Goal: Task Accomplishment & Management: Complete application form

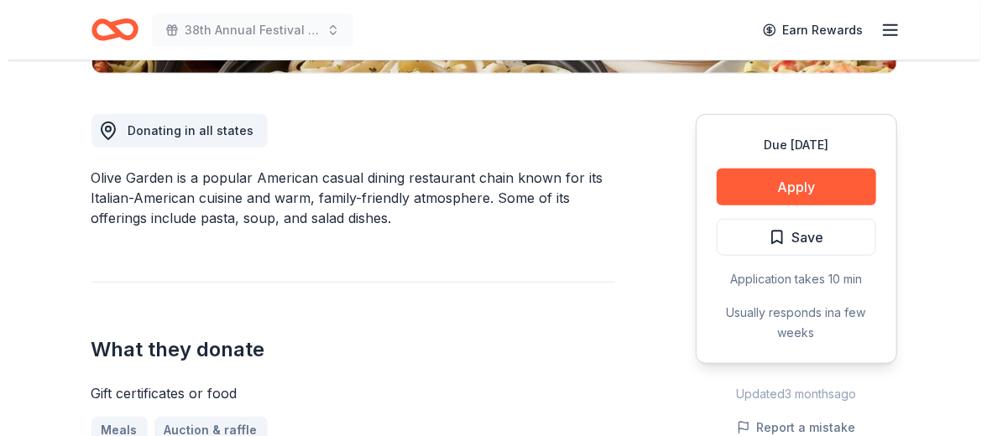
scroll to position [470, 0]
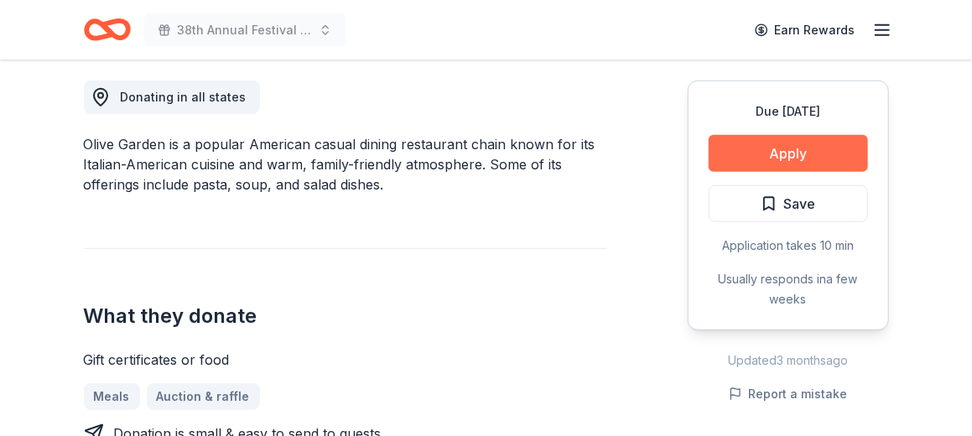
click at [792, 138] on button "Apply" at bounding box center [788, 153] width 159 height 37
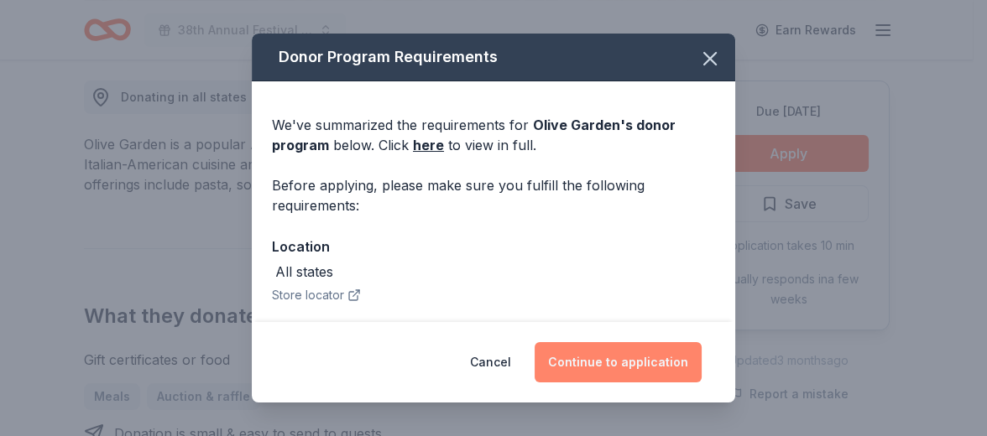
click at [607, 361] on button "Continue to application" at bounding box center [617, 362] width 167 height 40
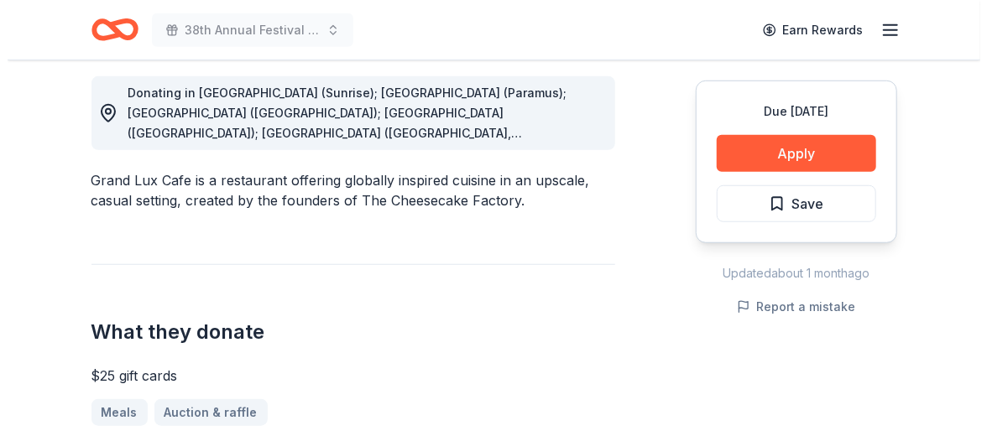
scroll to position [484, 0]
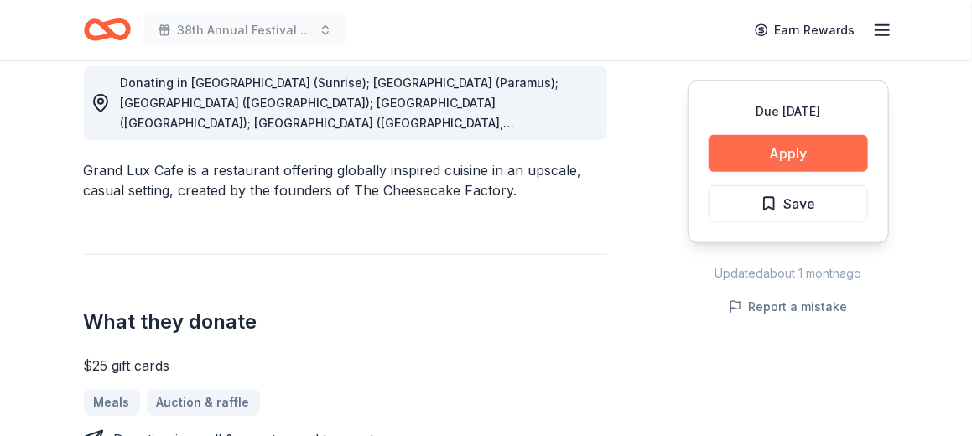
click at [791, 154] on button "Apply" at bounding box center [788, 153] width 159 height 37
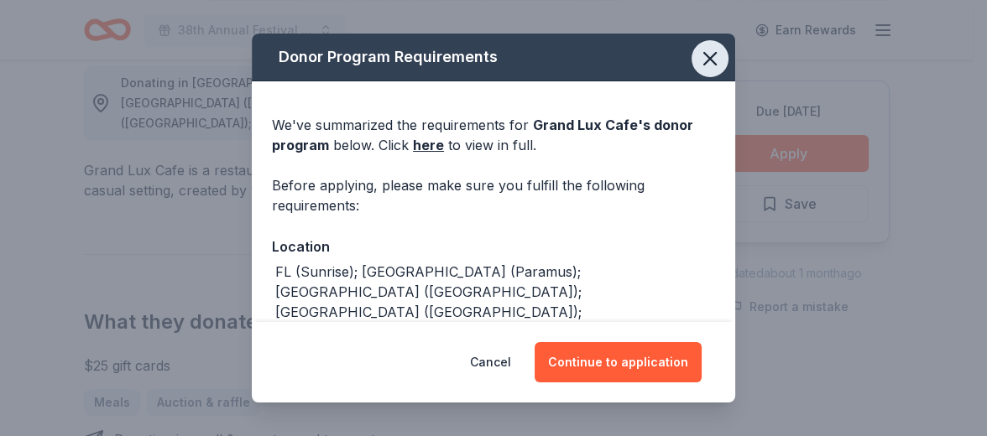
click at [702, 58] on icon "button" at bounding box center [709, 58] width 23 height 23
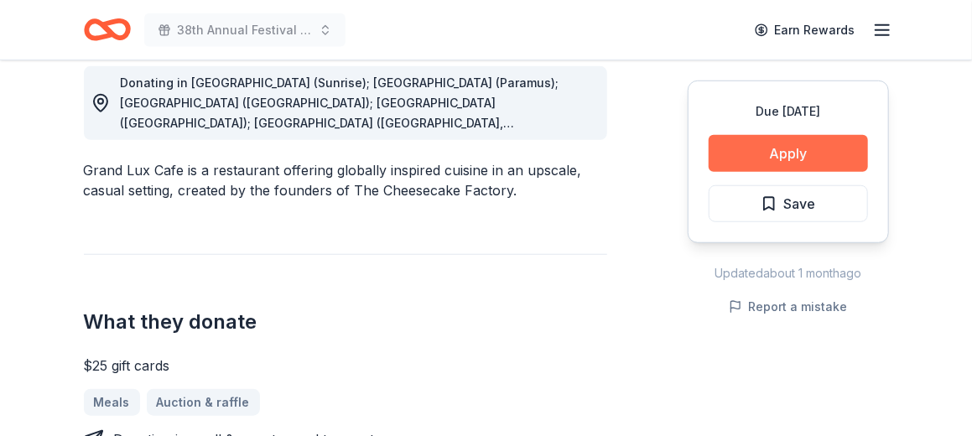
click at [757, 151] on button "Apply" at bounding box center [788, 153] width 159 height 37
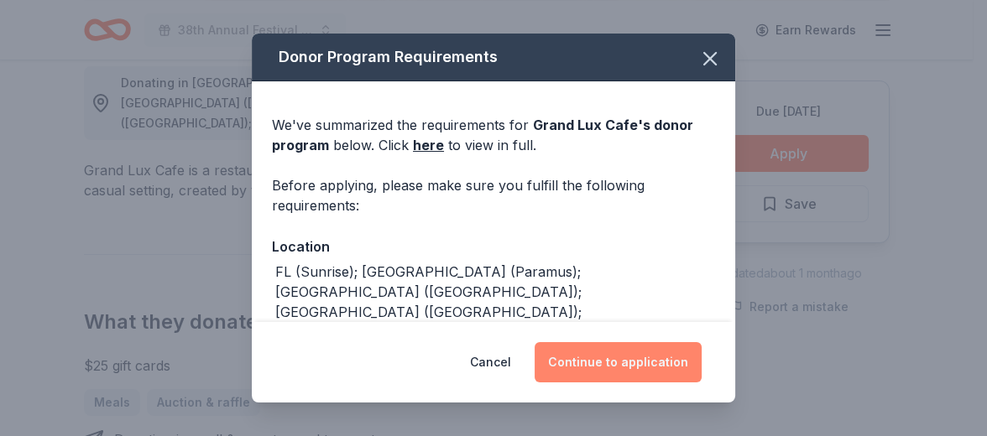
click at [654, 371] on button "Continue to application" at bounding box center [617, 362] width 167 height 40
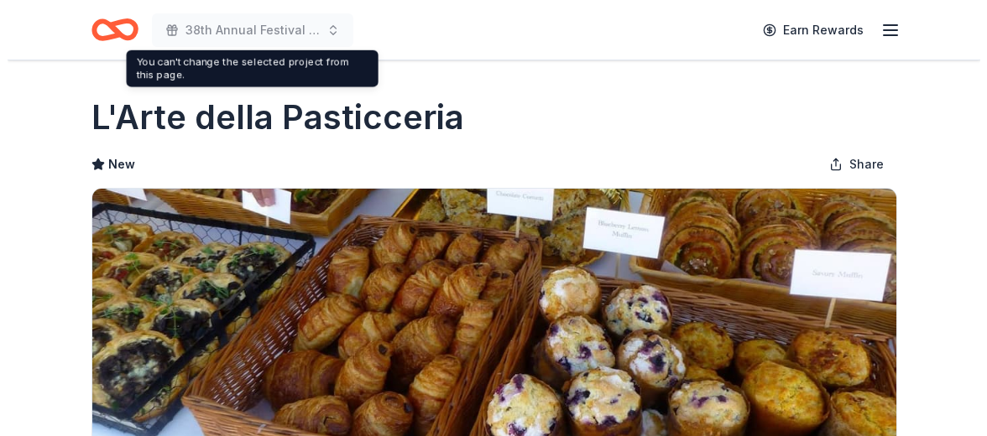
scroll to position [361, 0]
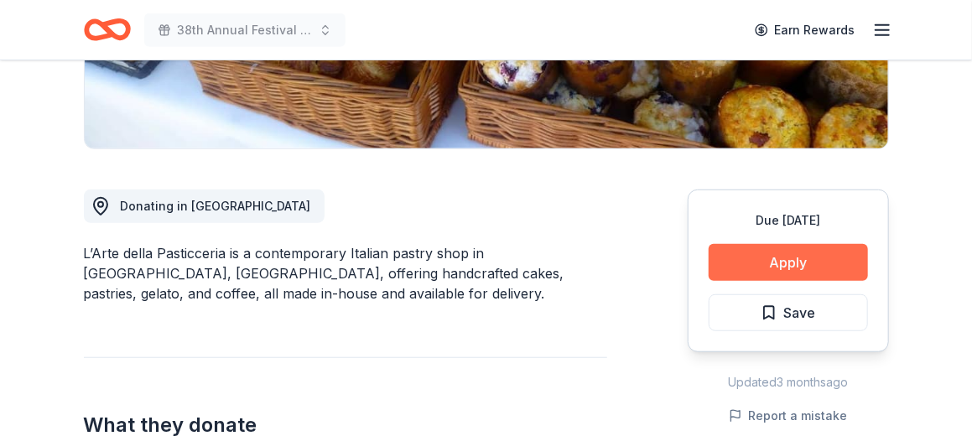
click at [800, 259] on button "Apply" at bounding box center [788, 262] width 159 height 37
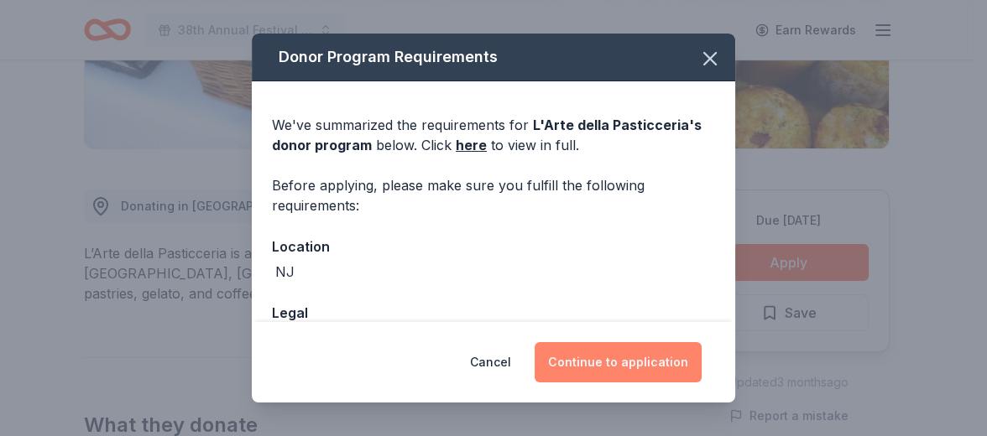
click at [627, 357] on button "Continue to application" at bounding box center [617, 362] width 167 height 40
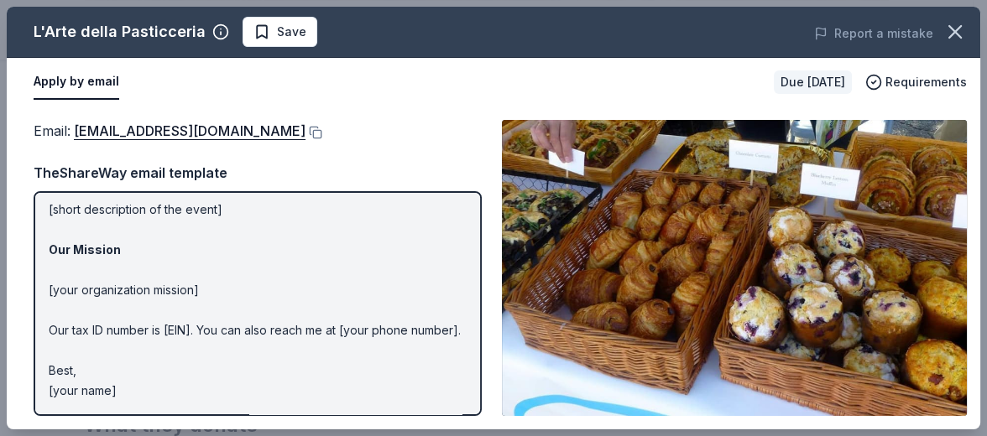
scroll to position [0, 0]
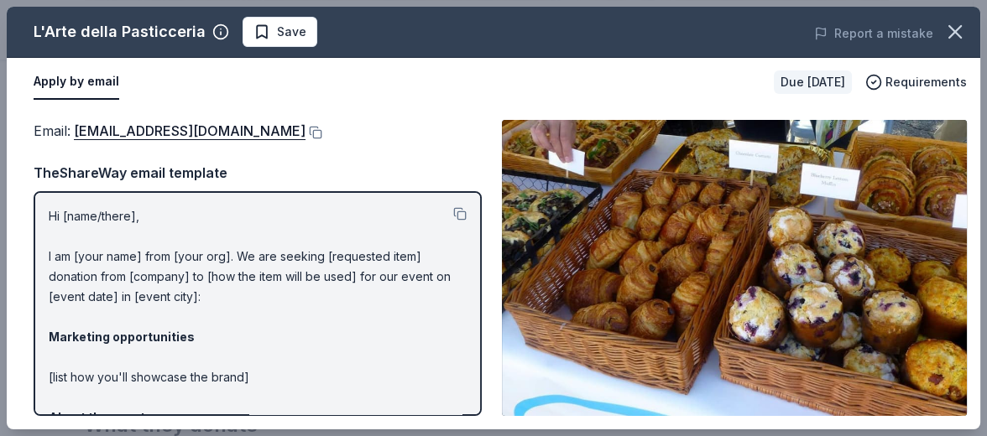
drag, startPoint x: 198, startPoint y: 34, endPoint x: 66, endPoint y: 24, distance: 132.1
click at [66, 24] on div "L'Arte della Pasticceria" at bounding box center [120, 31] width 172 height 27
drag, startPoint x: 32, startPoint y: 16, endPoint x: 170, endPoint y: 11, distance: 138.5
click at [170, 11] on div "L'Arte della Pasticceria Save Report a mistake" at bounding box center [493, 32] width 973 height 51
drag, startPoint x: 34, startPoint y: 30, endPoint x: 151, endPoint y: 44, distance: 118.3
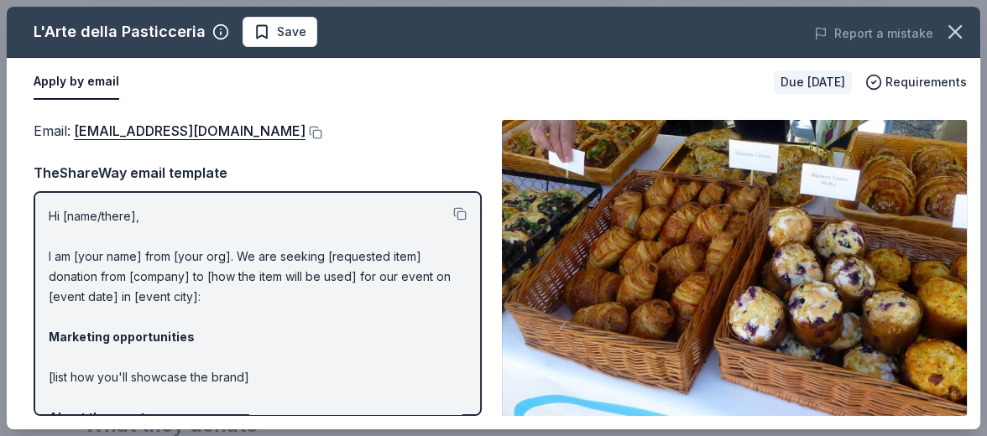
click at [151, 44] on div "L'Arte della Pasticceria" at bounding box center [120, 31] width 172 height 27
click at [143, 13] on div "L'Arte della Pasticceria Save Report a mistake" at bounding box center [493, 32] width 973 height 51
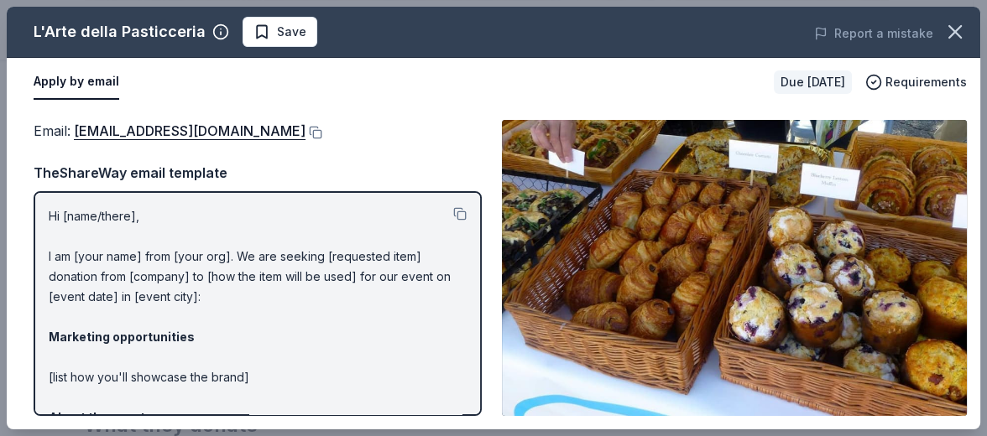
click at [143, 13] on div "L'Arte della Pasticceria Save Report a mistake" at bounding box center [493, 32] width 973 height 51
click at [130, 30] on div "L'Arte della Pasticceria" at bounding box center [120, 31] width 172 height 27
drag, startPoint x: 465, startPoint y: 258, endPoint x: 457, endPoint y: 375, distance: 117.7
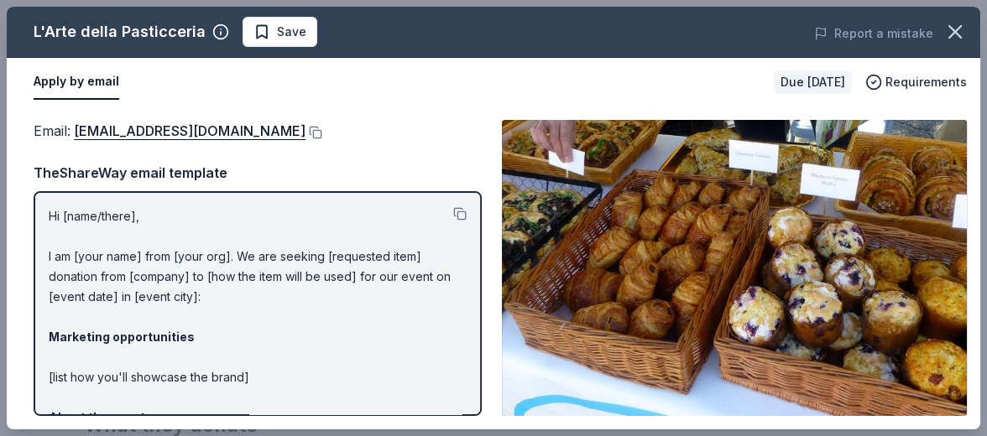
click at [457, 375] on div "Hi [name/there], I am [your name] from [your org]. We are seeking [requested it…" at bounding box center [258, 303] width 448 height 225
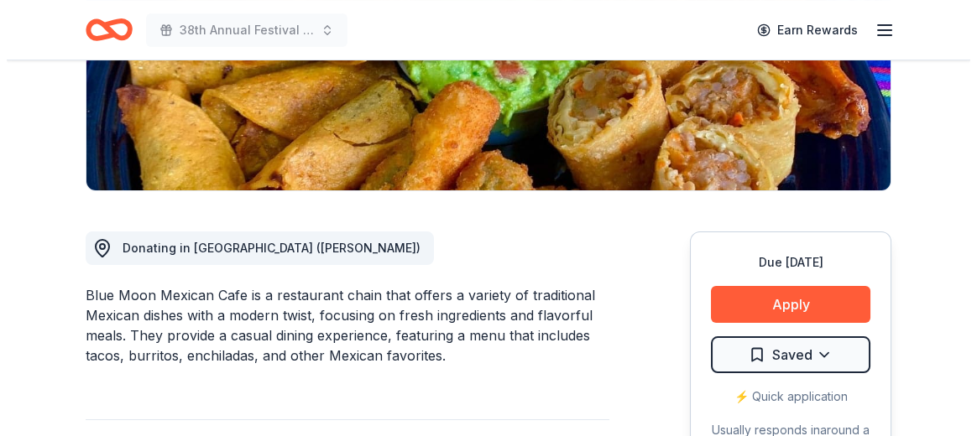
scroll to position [373, 0]
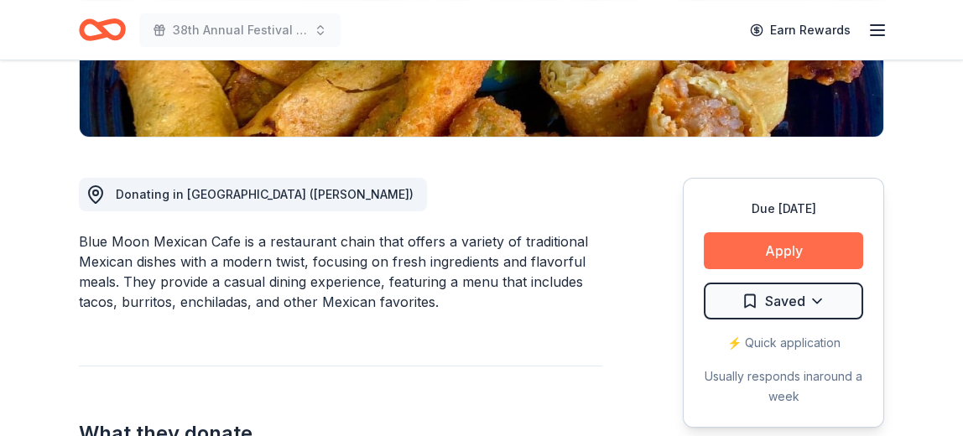
click at [756, 255] on button "Apply" at bounding box center [783, 250] width 159 height 37
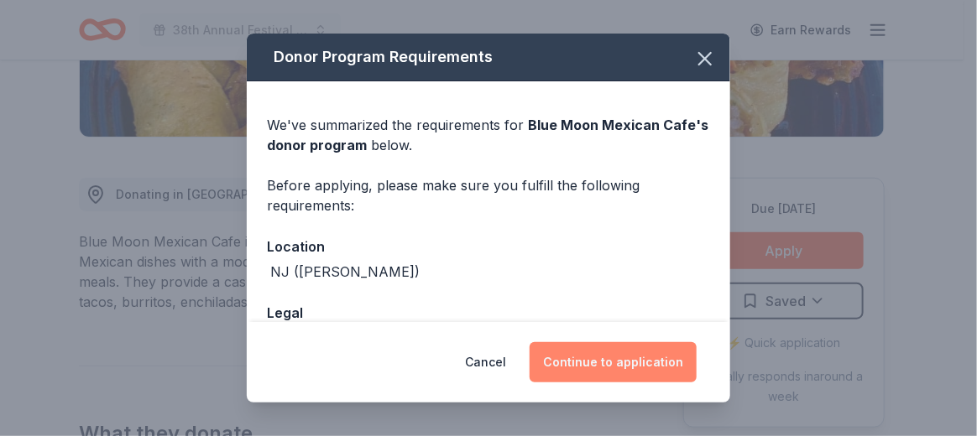
click at [621, 357] on button "Continue to application" at bounding box center [612, 362] width 167 height 40
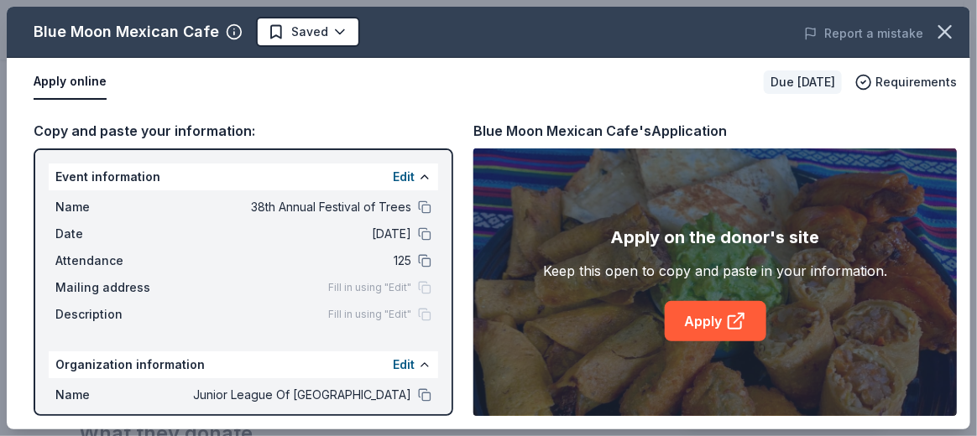
click at [657, 328] on div "Apply on the donor's site Keep this open to copy and paste in your information.…" at bounding box center [715, 282] width 344 height 117
click at [663, 331] on div "Apply on the donor's site Keep this open to copy and paste in your information.…" at bounding box center [715, 282] width 344 height 117
click at [677, 331] on link "Apply" at bounding box center [716, 321] width 102 height 40
